Goal: Task Accomplishment & Management: Manage account settings

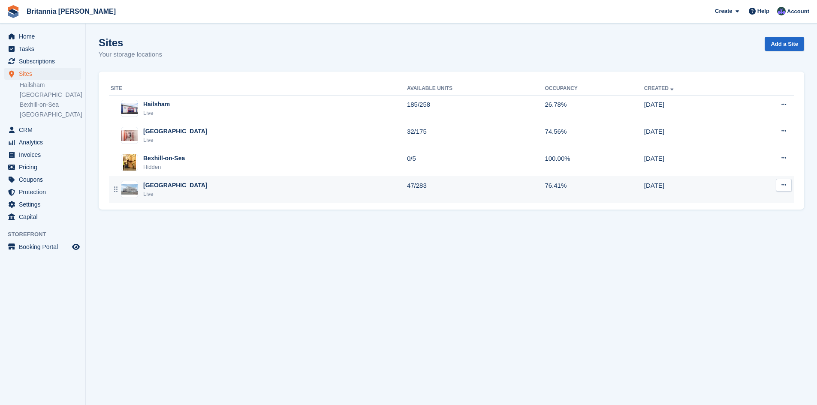
click at [166, 188] on div "[GEOGRAPHIC_DATA]" at bounding box center [175, 185] width 64 height 9
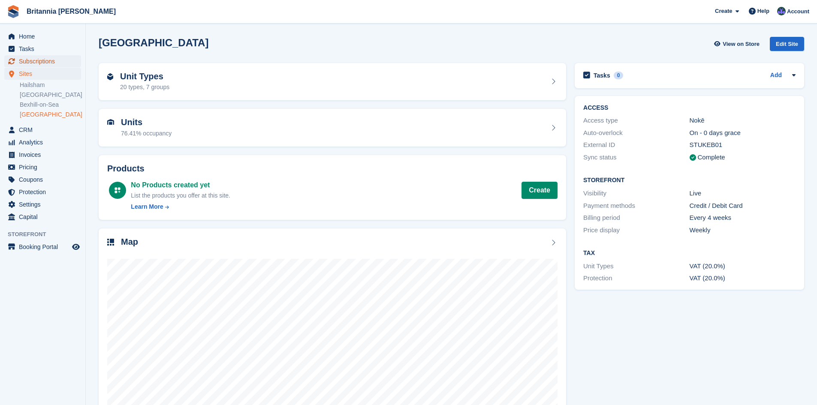
click at [47, 58] on span "Subscriptions" at bounding box center [44, 61] width 51 height 12
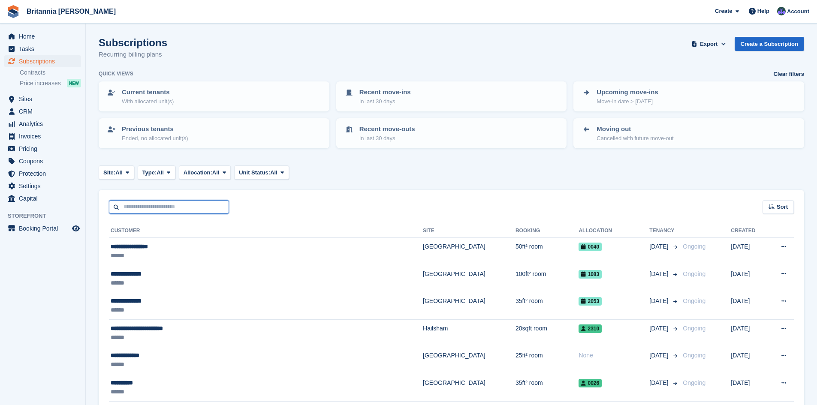
click at [160, 208] on input "text" at bounding box center [169, 207] width 120 height 14
type input "******"
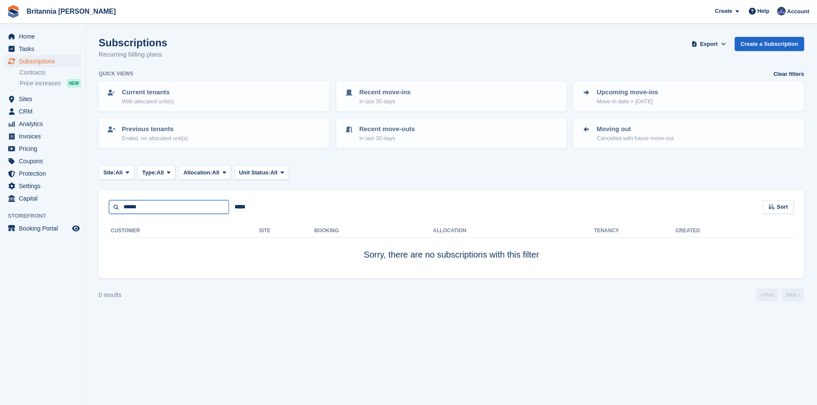
click at [159, 206] on input "******" at bounding box center [169, 207] width 120 height 14
type input "*"
click at [185, 269] on td "Sorry, there are no subscriptions with this filter" at bounding box center [451, 255] width 685 height 34
click at [37, 37] on span "Home" at bounding box center [44, 36] width 51 height 12
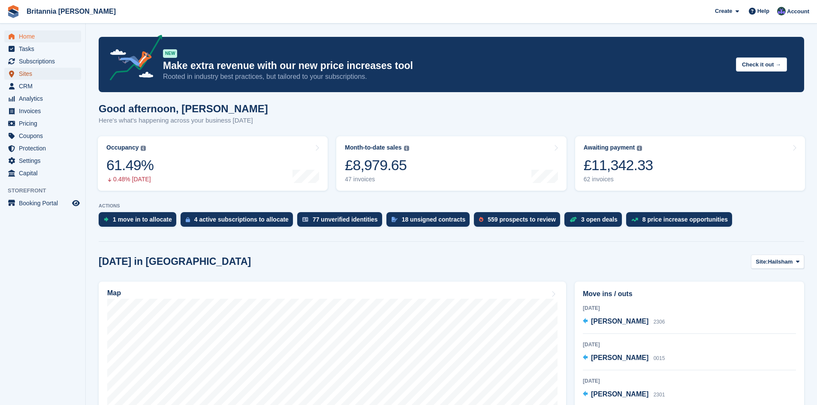
click at [36, 73] on span "Sites" at bounding box center [44, 74] width 51 height 12
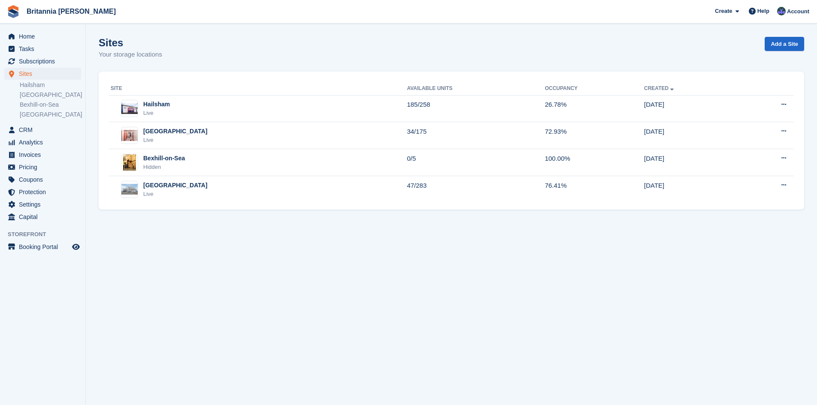
click at [166, 191] on div "Live" at bounding box center [175, 194] width 64 height 9
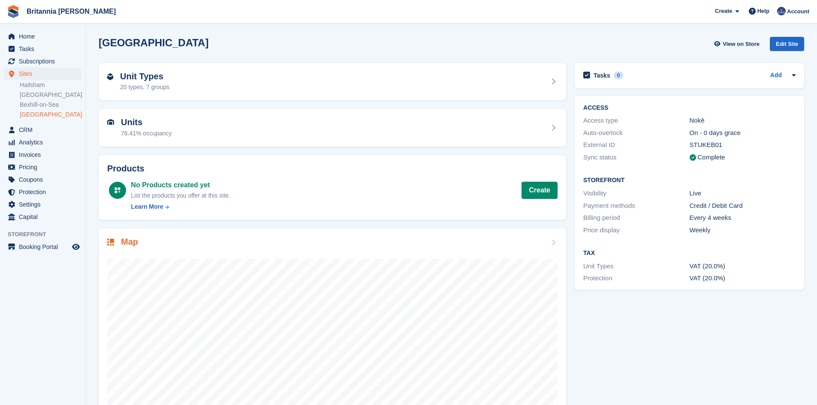
scroll to position [34, 0]
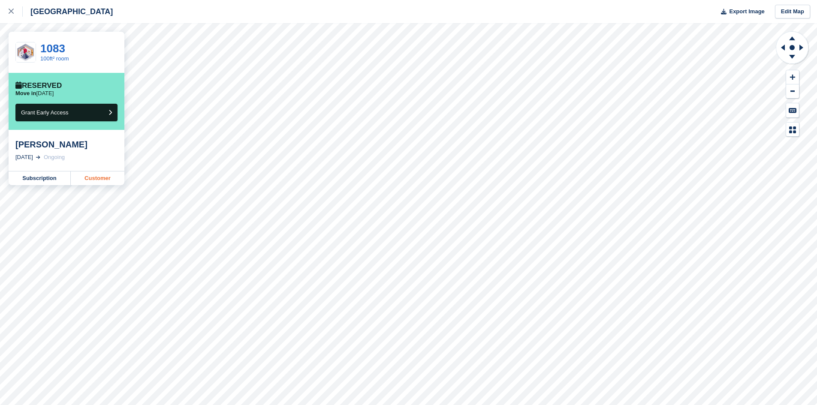
click at [94, 178] on link "Customer" at bounding box center [98, 179] width 54 height 14
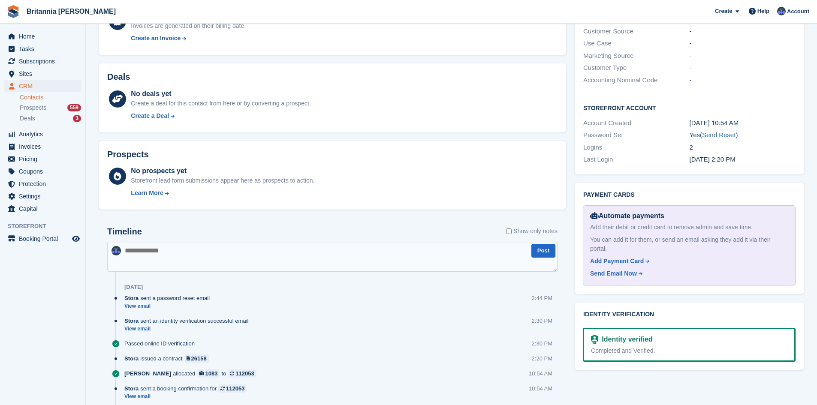
scroll to position [214, 0]
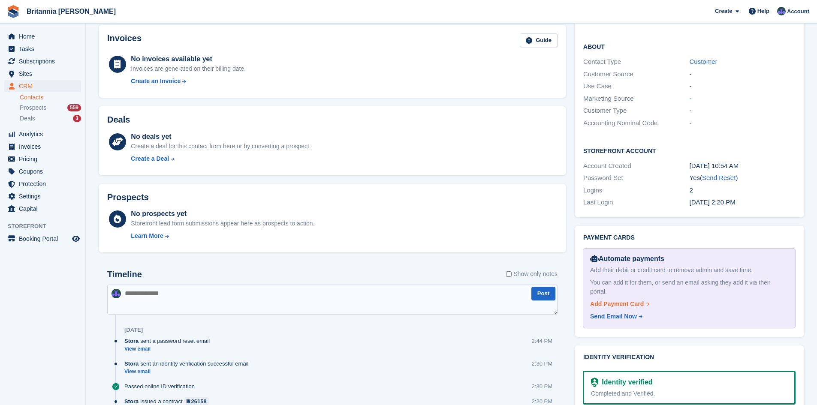
click at [619, 300] on div "Add Payment Card" at bounding box center [617, 304] width 54 height 9
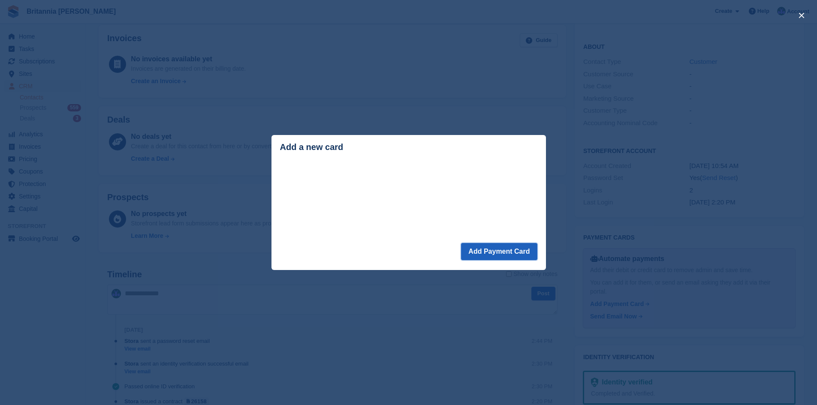
click at [494, 251] on button "Add Payment Card" at bounding box center [499, 251] width 76 height 17
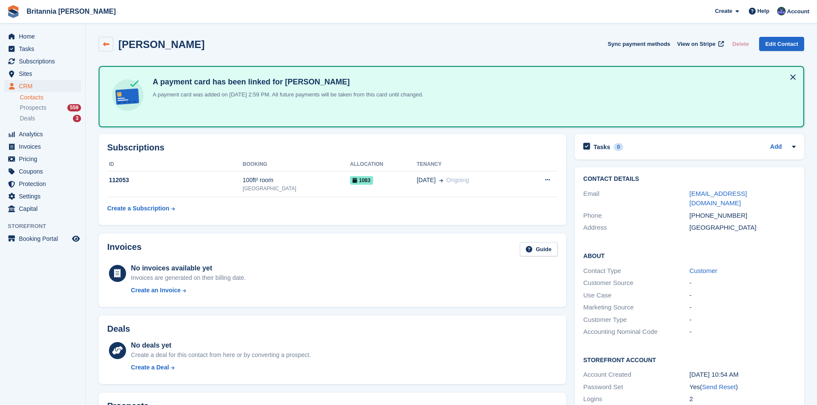
click at [105, 42] on icon at bounding box center [106, 44] width 6 height 6
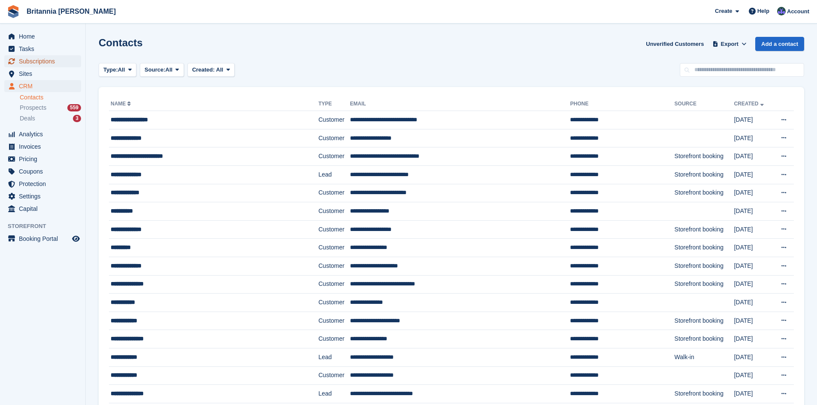
click at [45, 59] on span "Subscriptions" at bounding box center [44, 61] width 51 height 12
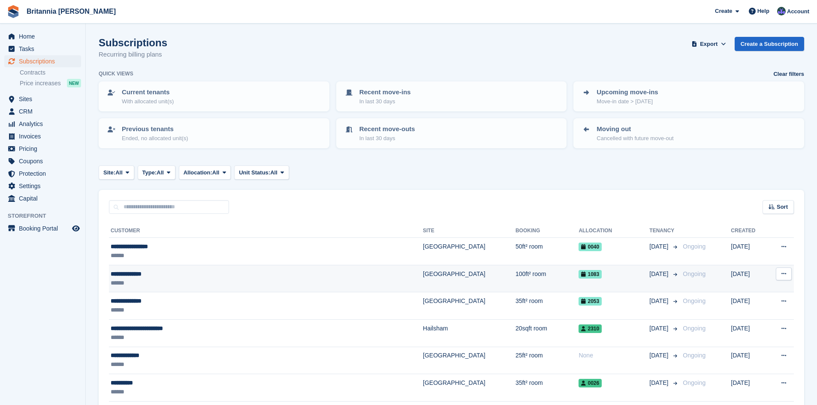
click at [146, 279] on div "******" at bounding box center [216, 283] width 210 height 9
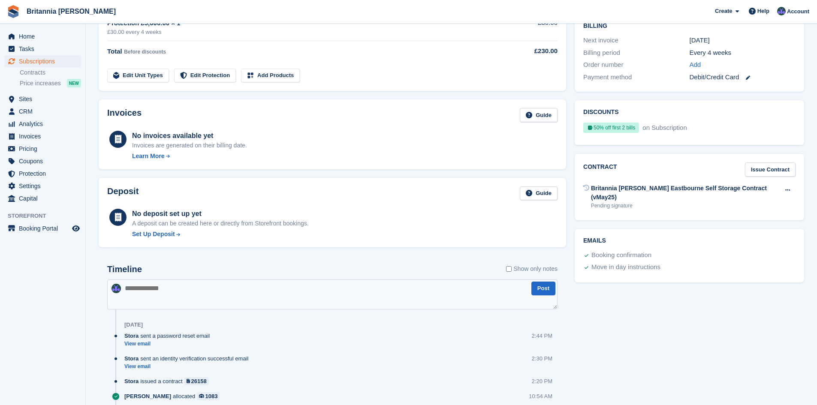
scroll to position [257, 0]
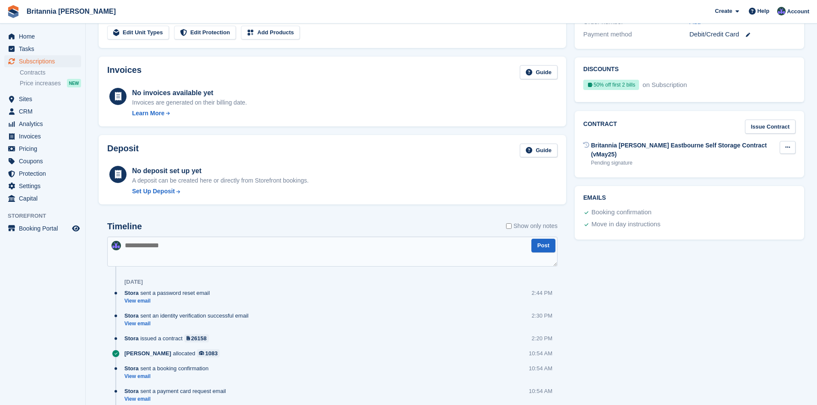
click at [789, 144] on button at bounding box center [788, 147] width 16 height 13
click at [657, 159] on div "Pending signature" at bounding box center [685, 163] width 189 height 8
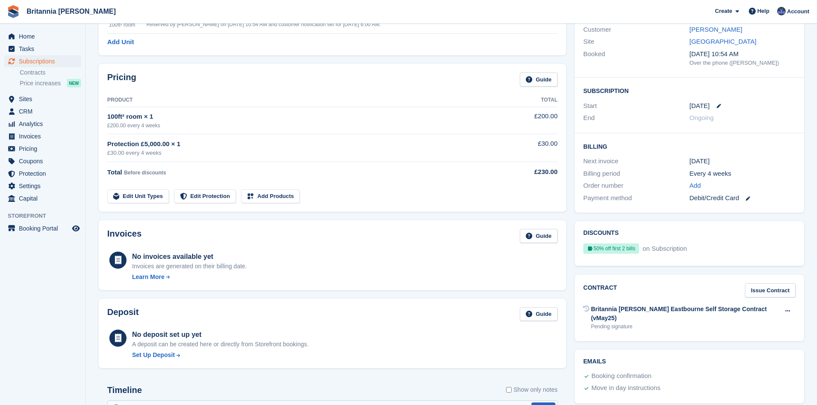
scroll to position [136, 0]
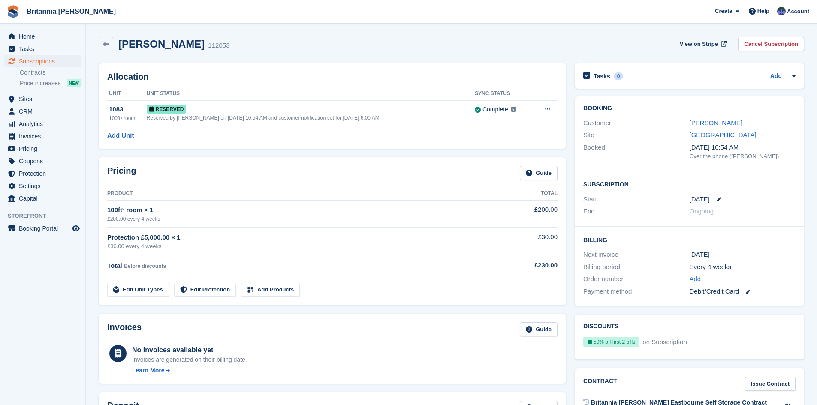
scroll to position [136, 0]
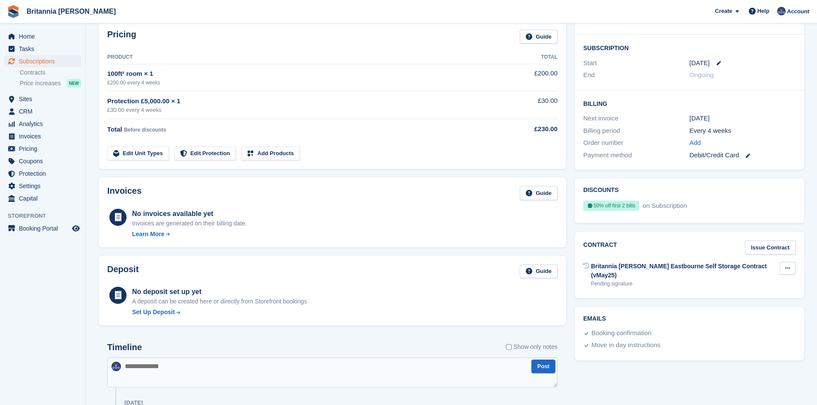
click at [784, 269] on button at bounding box center [788, 268] width 16 height 13
click at [666, 283] on div "Contract Issue Contract Britannia Beckwith Eastbourne Self Storage Contract (vM…" at bounding box center [690, 265] width 230 height 67
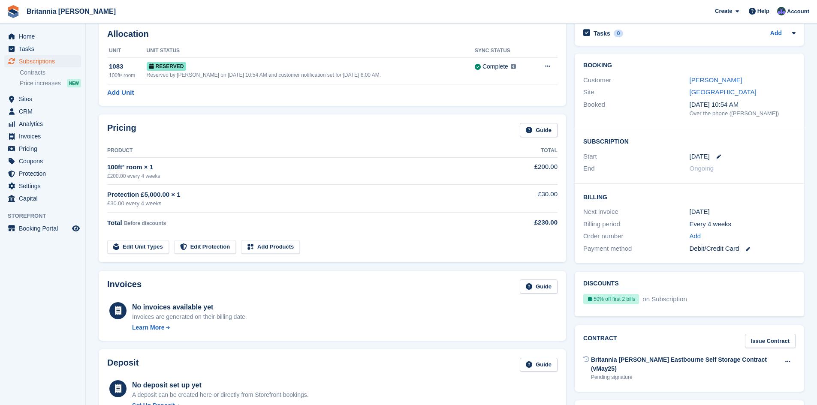
scroll to position [86, 0]
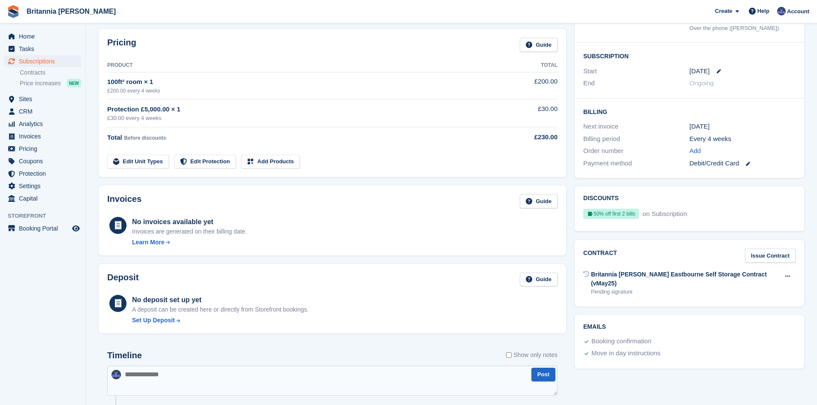
scroll to position [85, 0]
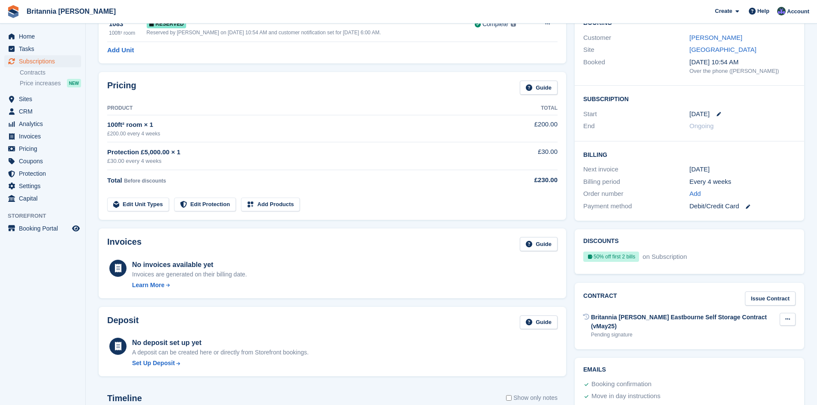
click at [789, 318] on icon at bounding box center [788, 320] width 5 height 6
click at [744, 347] on p "Send contract" at bounding box center [754, 347] width 75 height 11
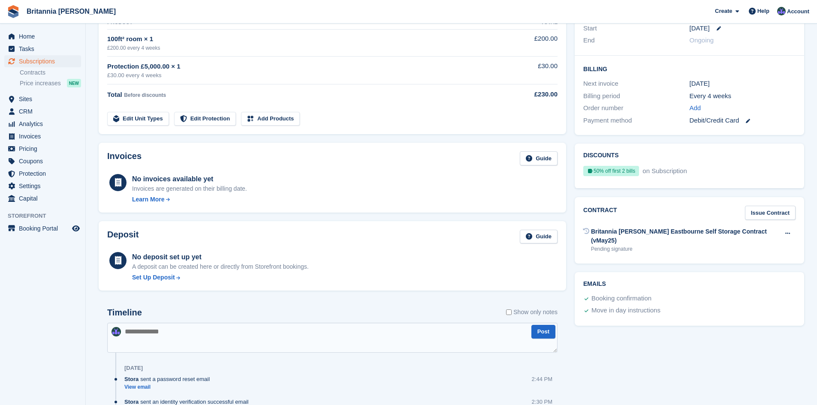
scroll to position [214, 0]
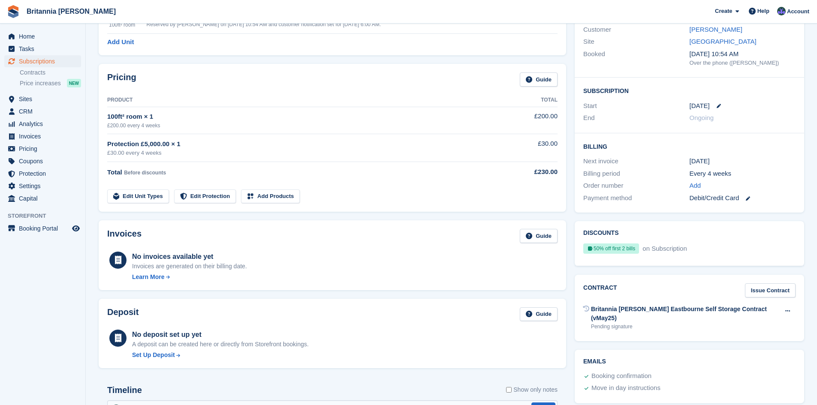
scroll to position [8, 0]
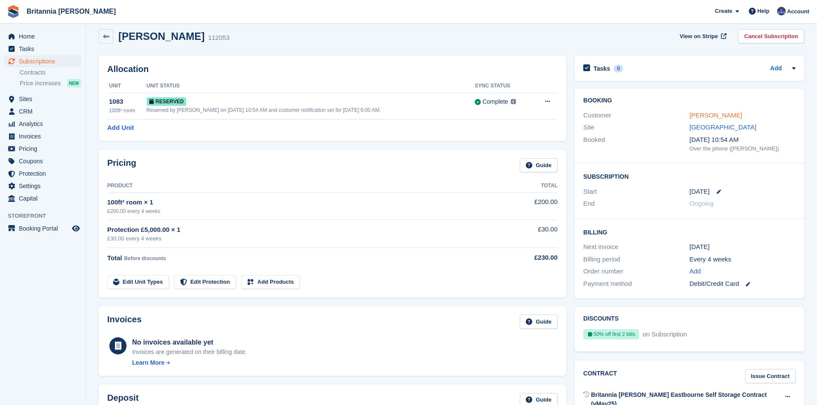
click at [702, 116] on link "[PERSON_NAME]" at bounding box center [716, 115] width 53 height 7
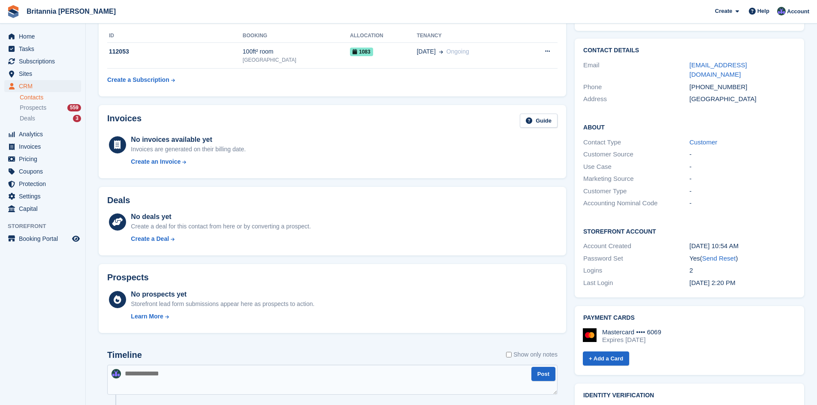
scroll to position [86, 0]
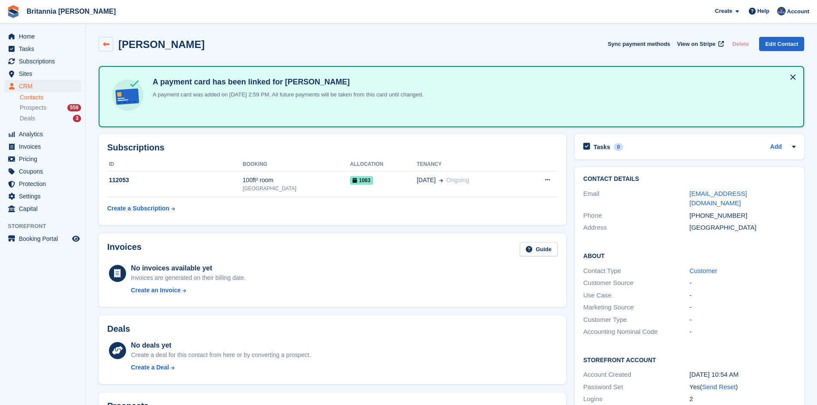
click at [104, 43] on icon at bounding box center [106, 44] width 6 height 6
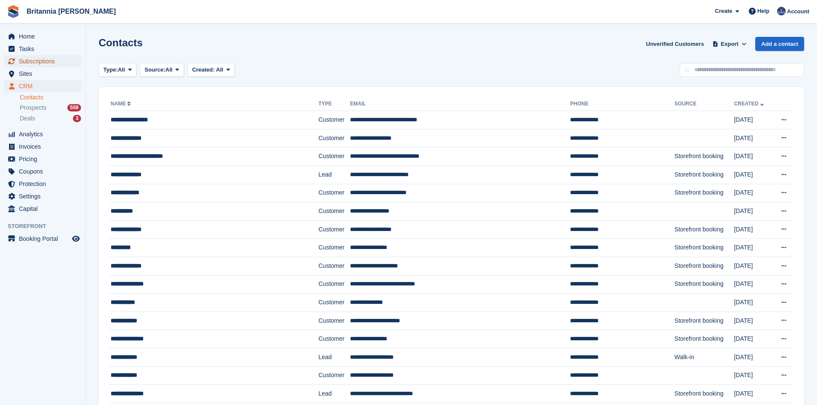
click at [48, 60] on span "Subscriptions" at bounding box center [44, 61] width 51 height 12
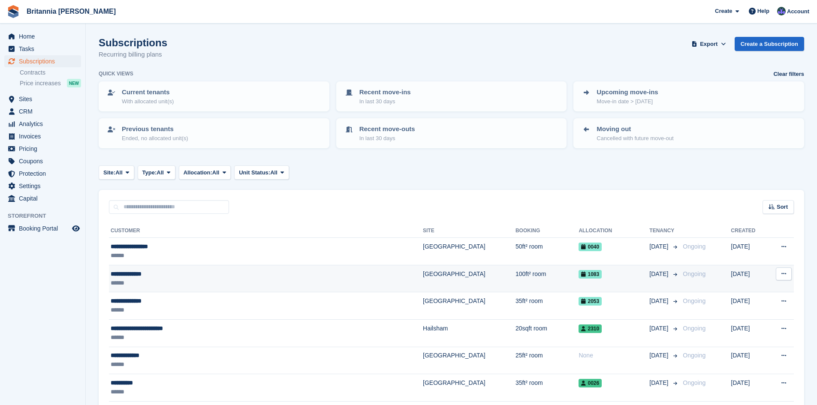
click at [149, 278] on div "**********" at bounding box center [216, 274] width 210 height 9
